Goal: Find specific page/section: Find specific page/section

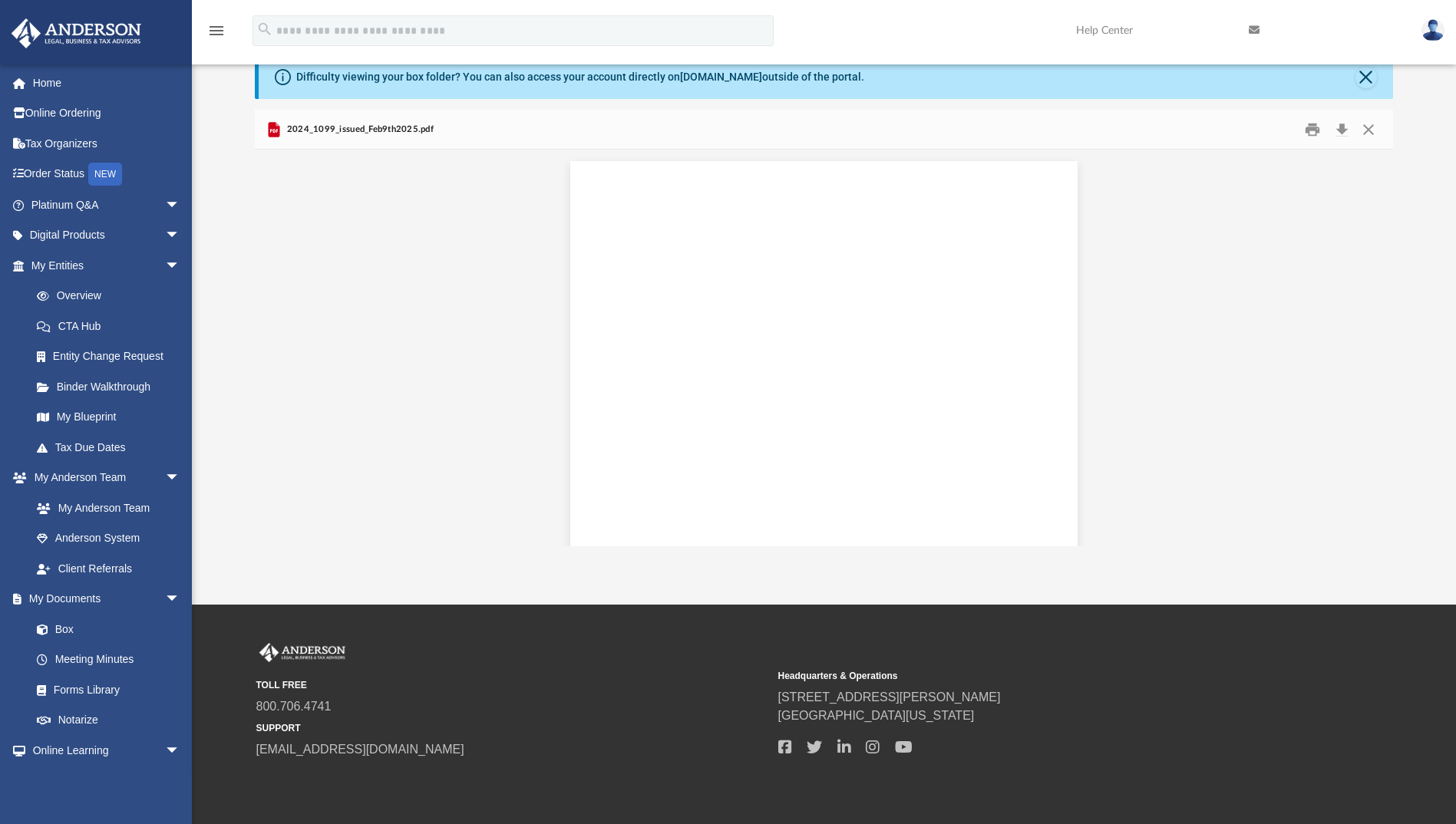
scroll to position [95442, 0]
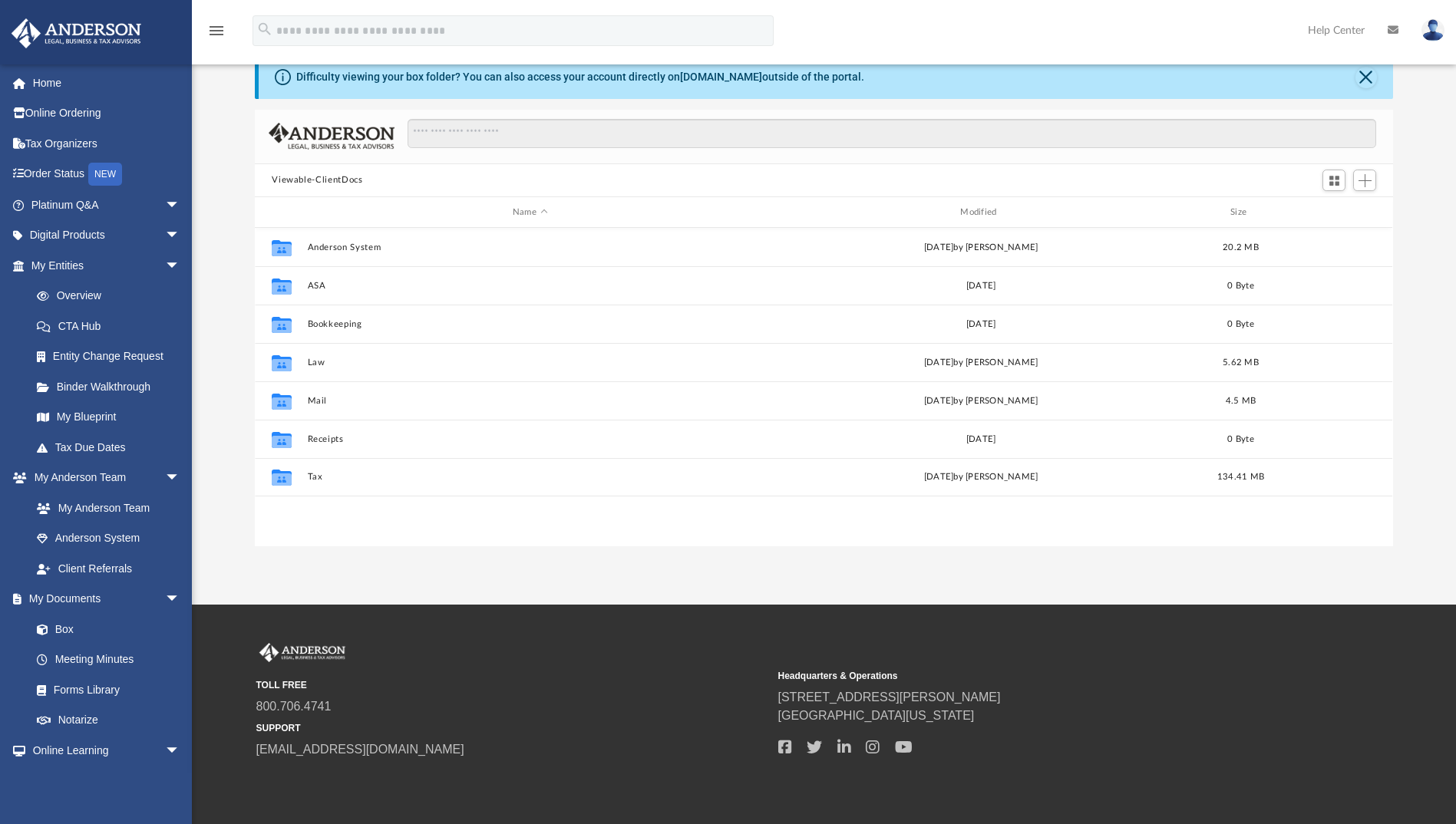
scroll to position [338, 1127]
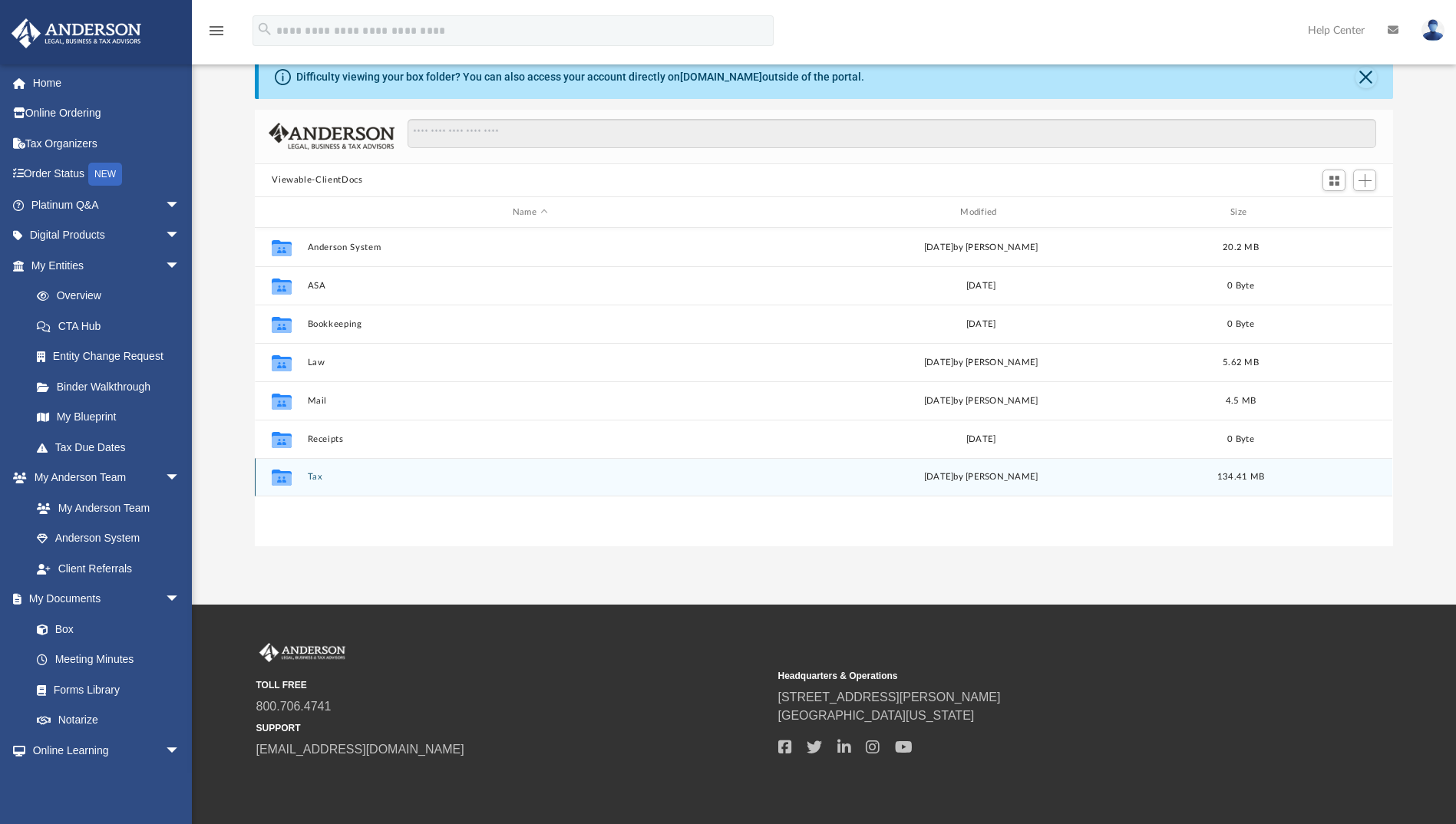
click at [312, 474] on button "Tax" at bounding box center [530, 477] width 445 height 10
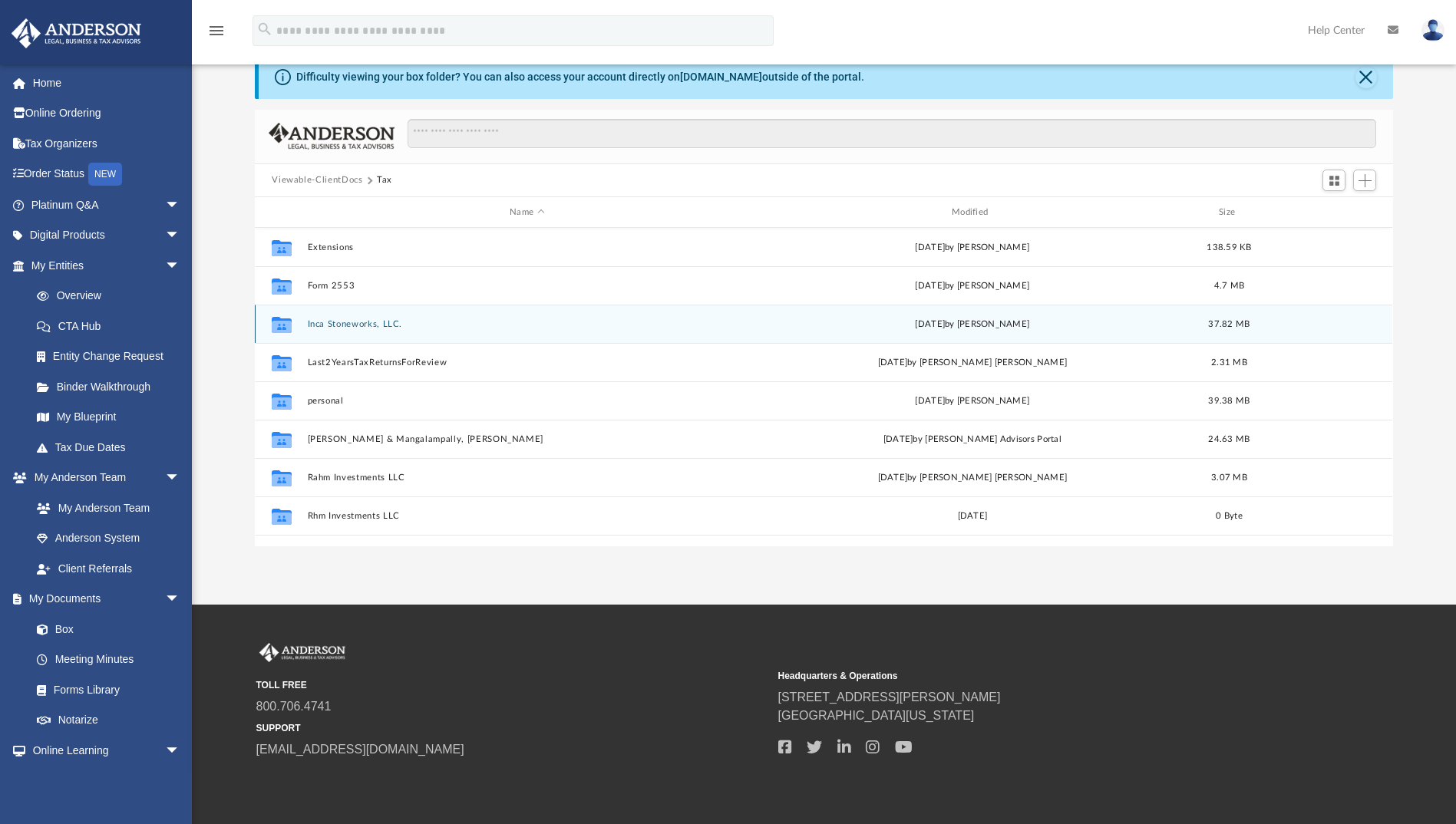
click at [339, 322] on button "Inca Stoneworks, LLC." at bounding box center [528, 324] width 439 height 10
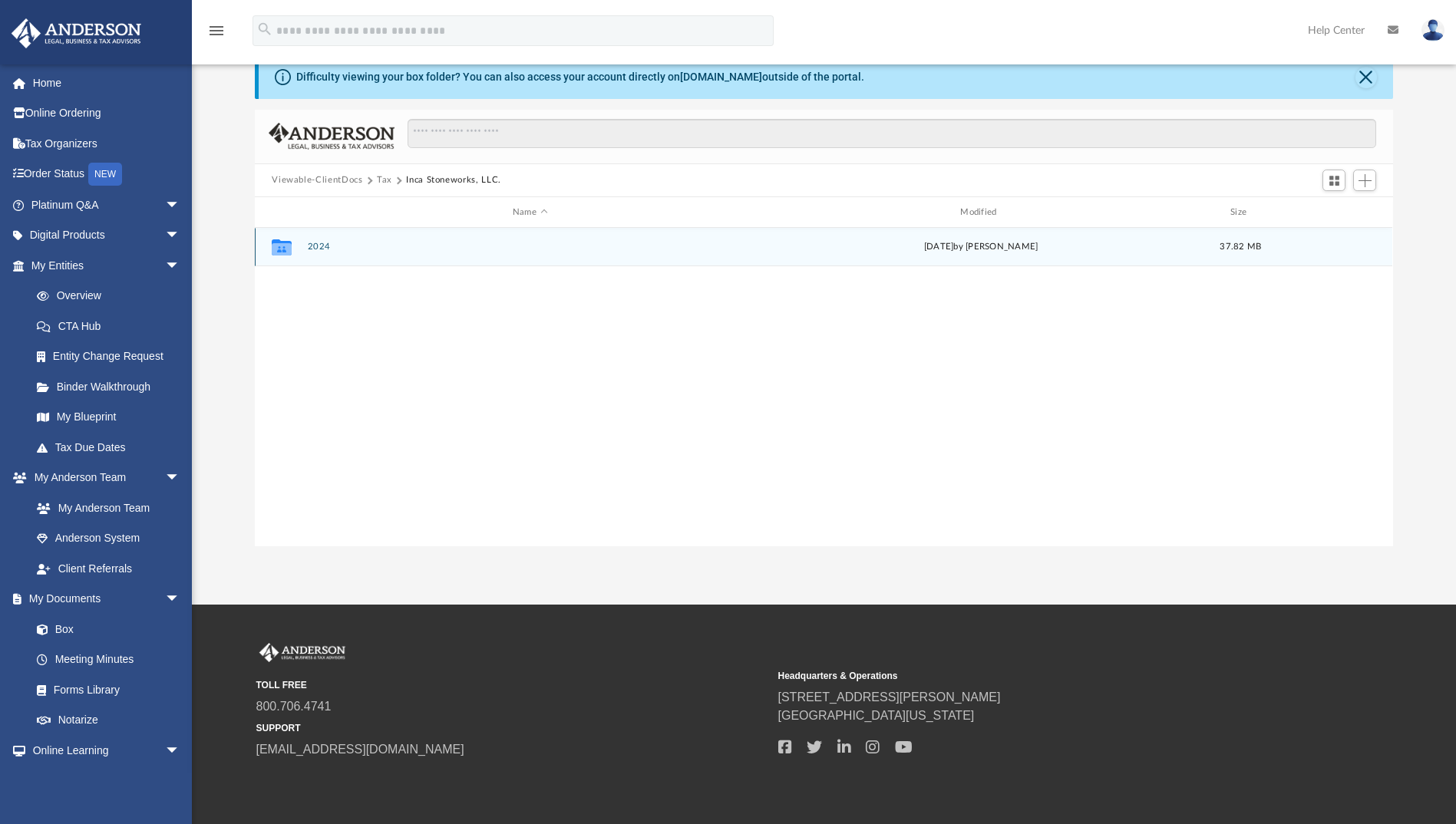
click at [311, 245] on button "2024" at bounding box center [530, 247] width 445 height 10
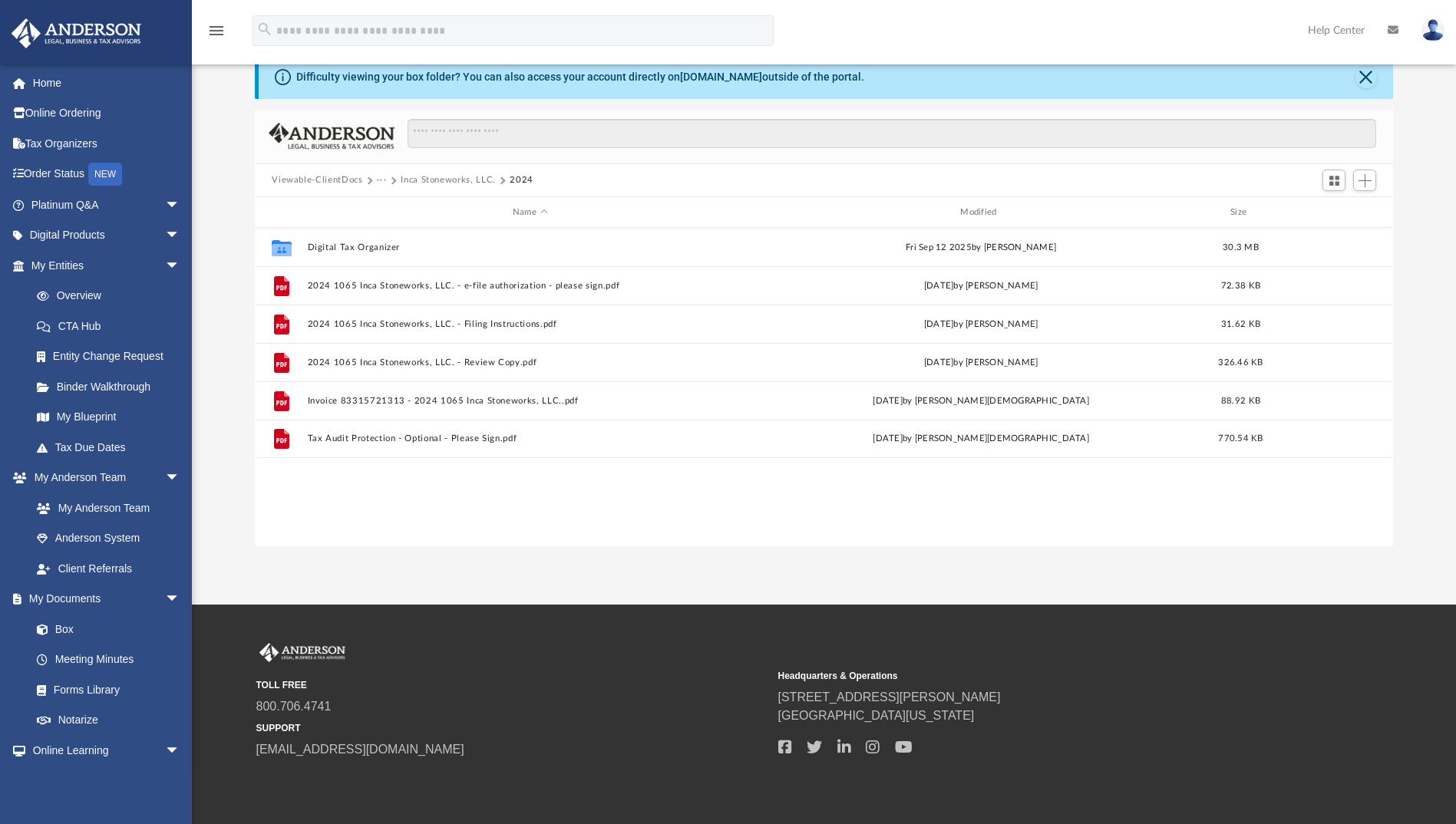
click at [381, 182] on button "···" at bounding box center [382, 180] width 10 height 14
click at [382, 181] on button "···" at bounding box center [382, 180] width 10 height 14
click at [345, 181] on button "Viewable-ClientDocs" at bounding box center [317, 180] width 91 height 14
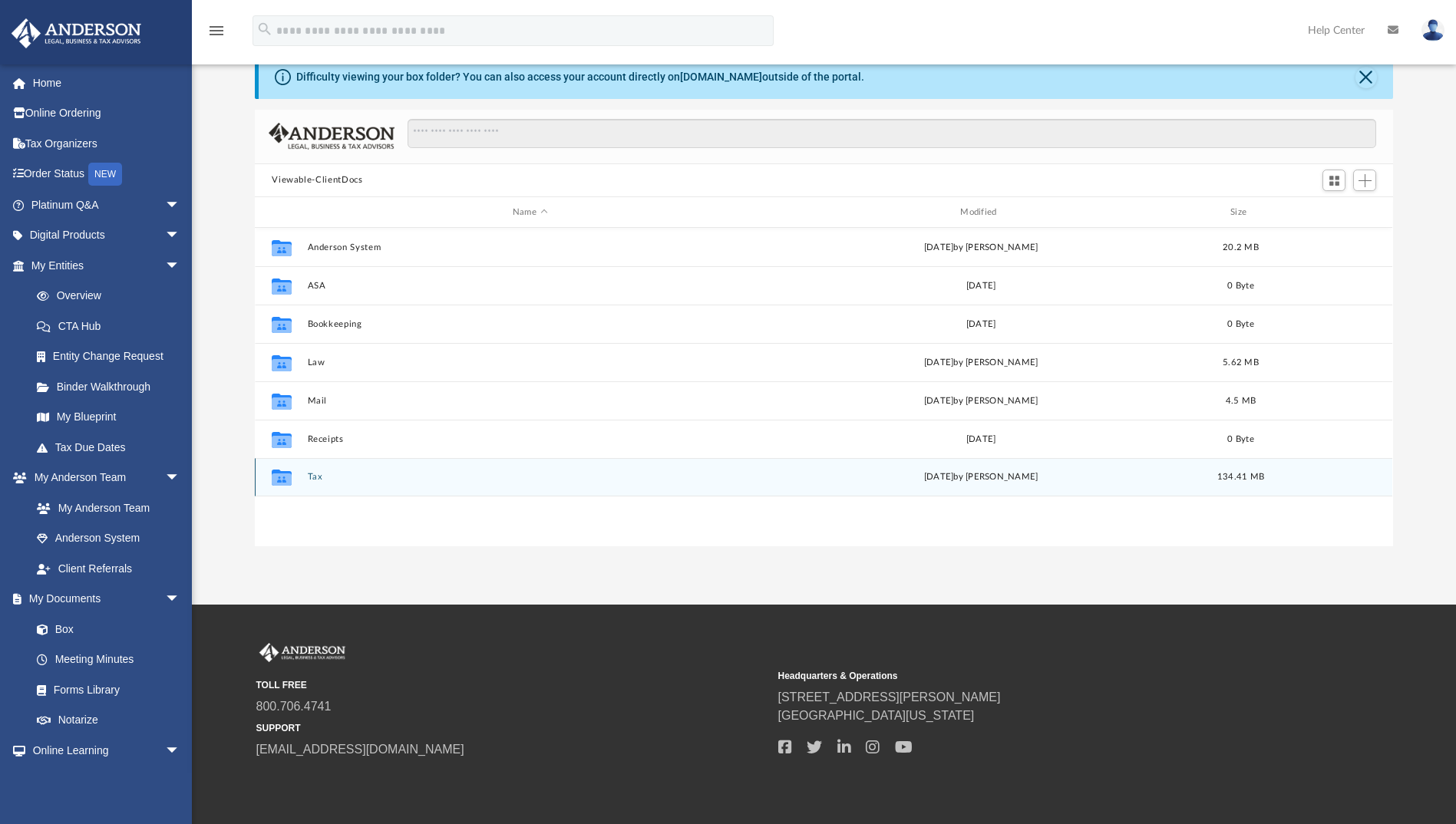
click at [313, 480] on button "Tax" at bounding box center [530, 477] width 445 height 10
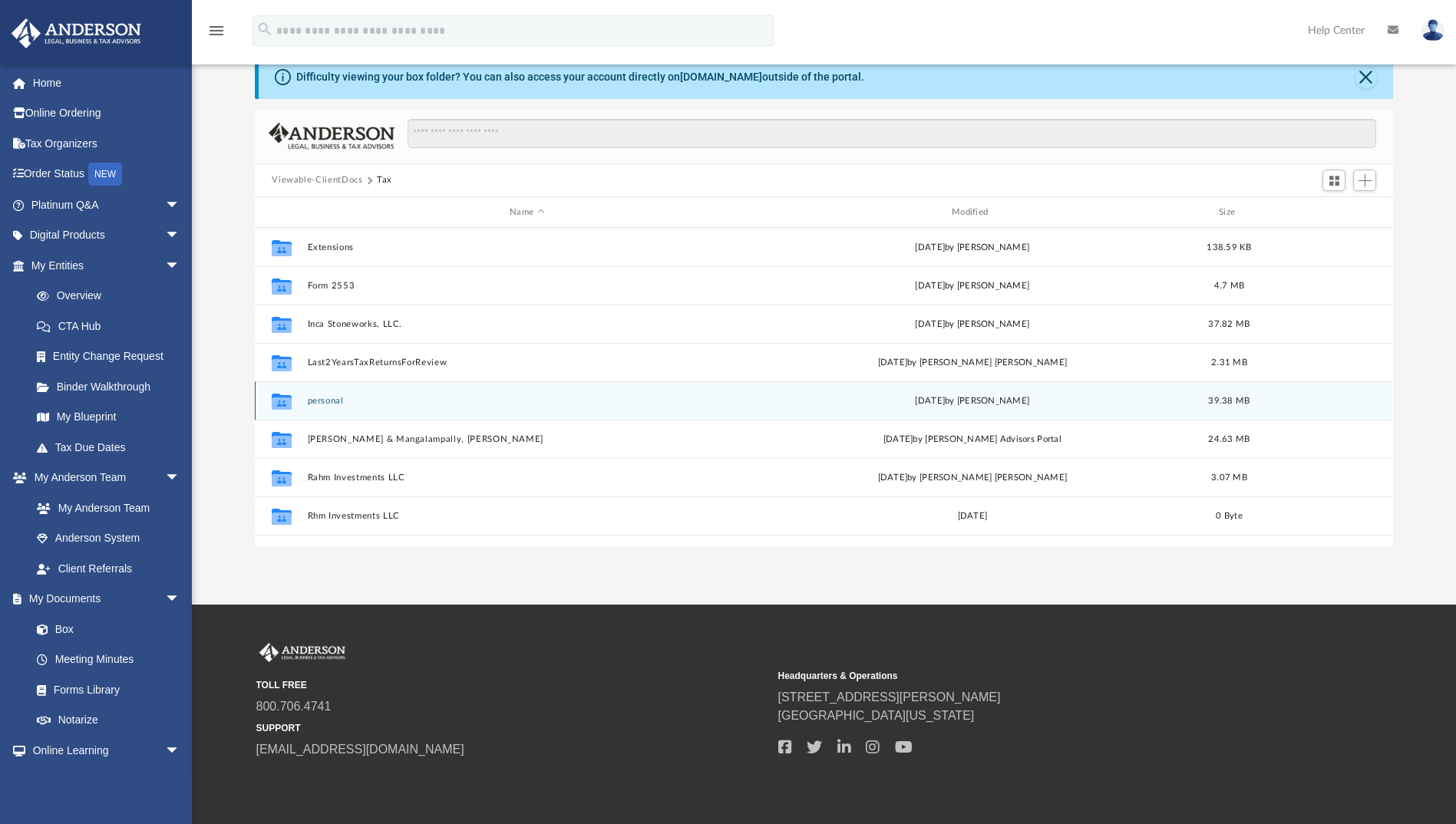
click at [320, 402] on button "personal" at bounding box center [528, 401] width 439 height 10
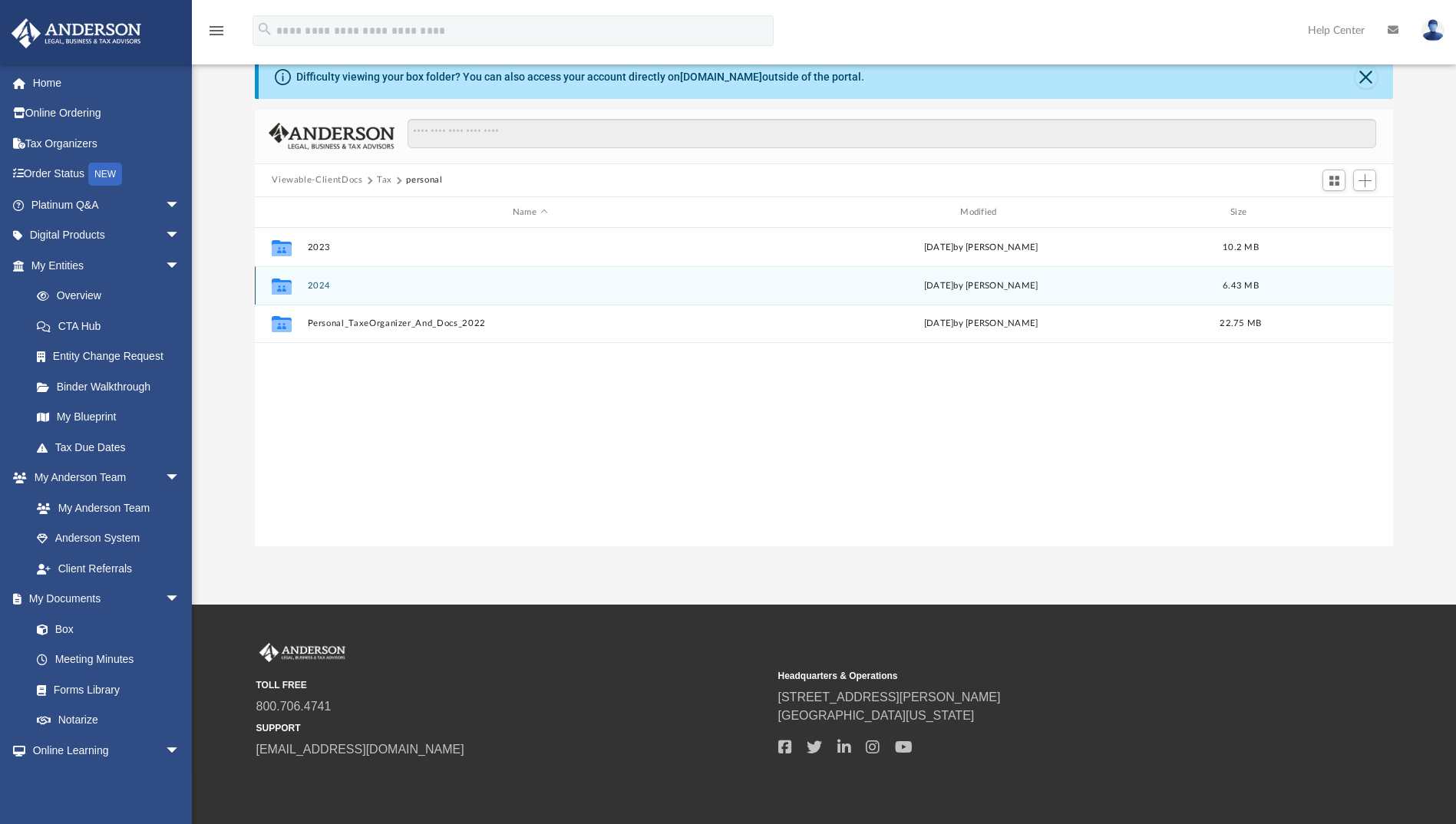
click at [316, 283] on button "2024" at bounding box center [530, 286] width 445 height 10
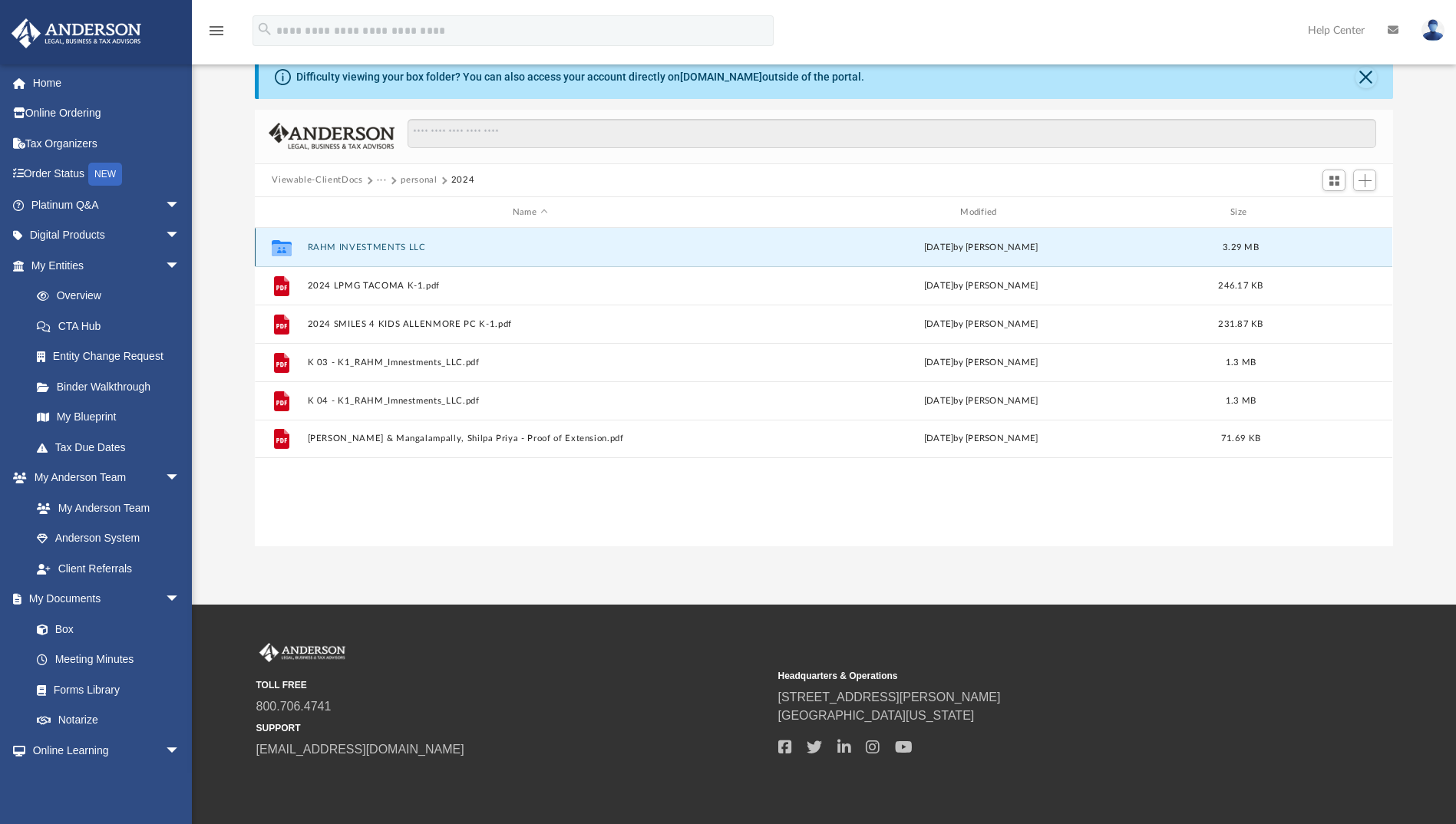
click at [376, 243] on button "RAHM INVESTMENTS LLC" at bounding box center [530, 247] width 445 height 10
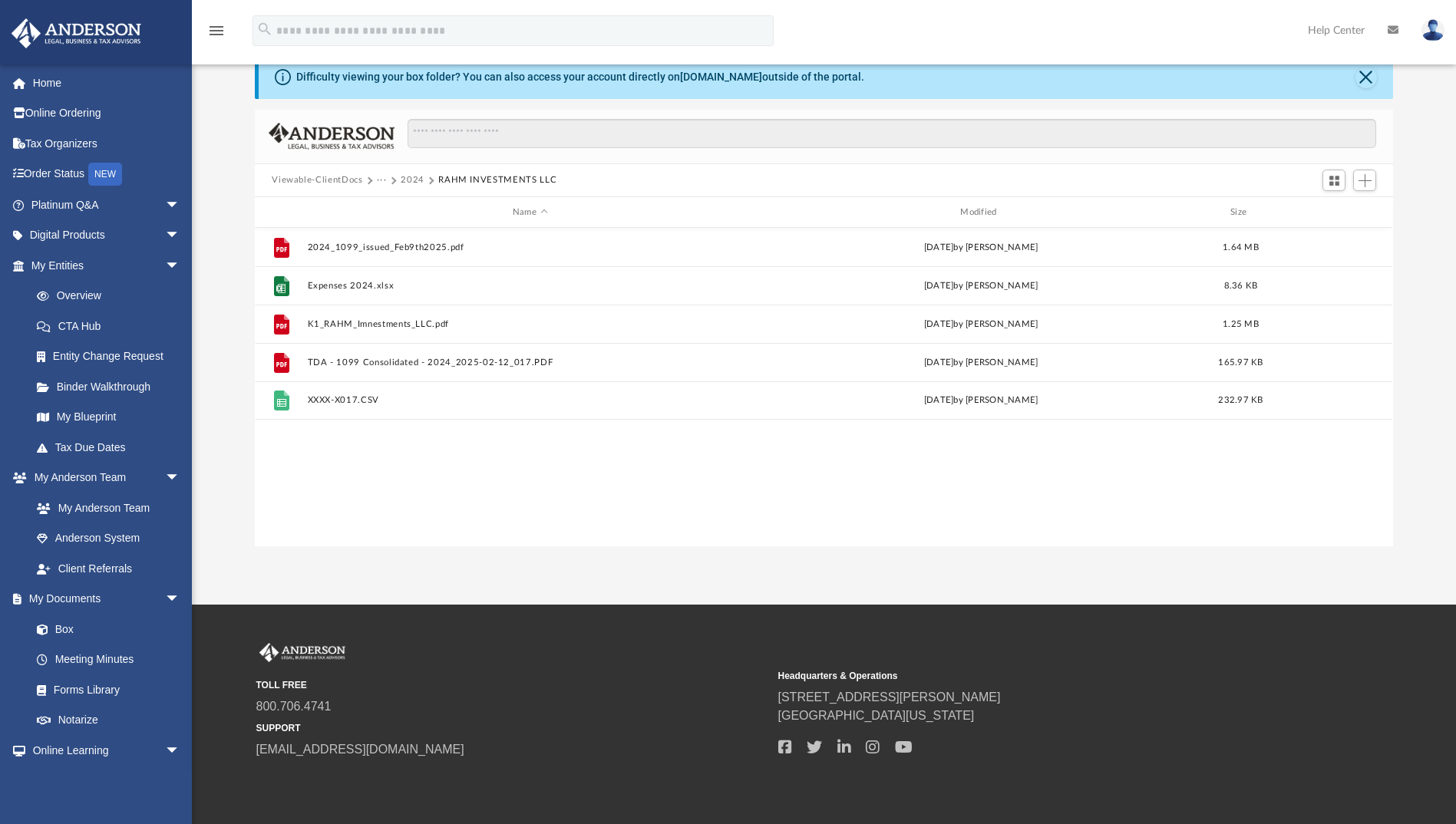
click at [345, 181] on button "Viewable-ClientDocs" at bounding box center [317, 180] width 91 height 14
